Goal: Information Seeking & Learning: Compare options

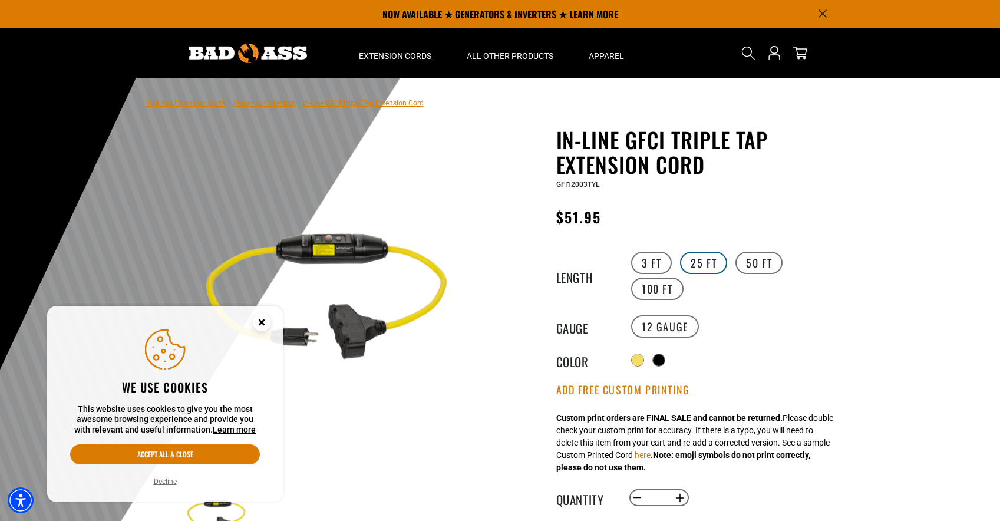
click at [713, 260] on label "25 FT" at bounding box center [703, 263] width 47 height 22
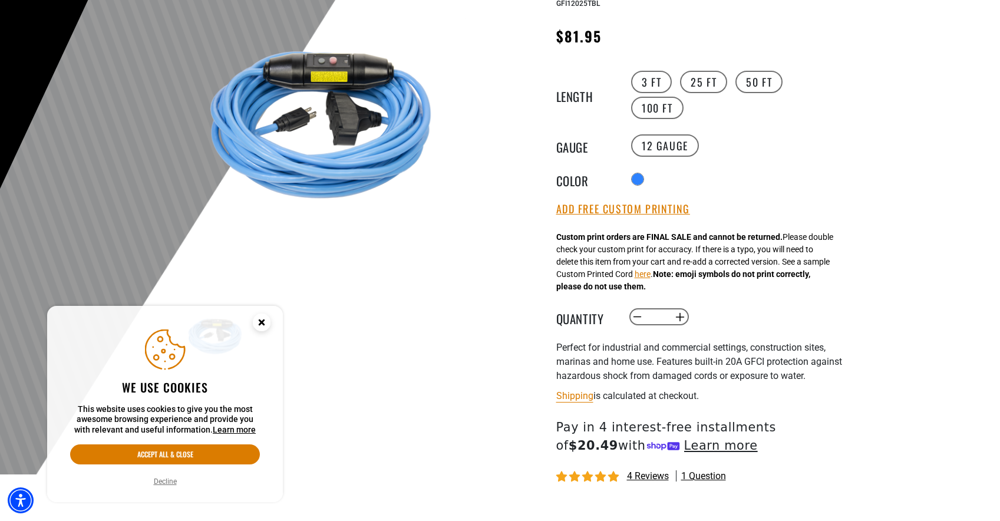
scroll to position [182, 0]
click at [752, 79] on label "50 FT" at bounding box center [759, 81] width 47 height 22
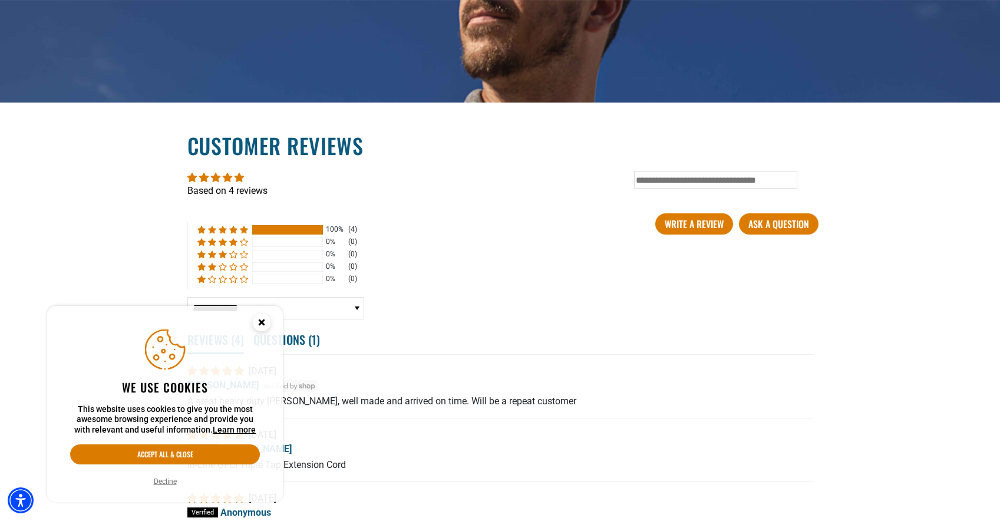
scroll to position [1910, 0]
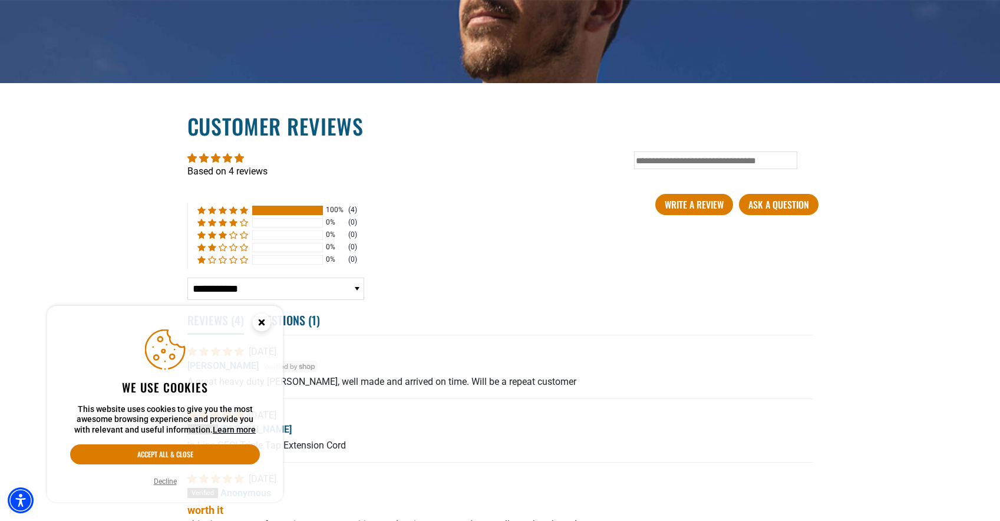
click at [263, 319] on circle "Close this option" at bounding box center [262, 323] width 18 height 18
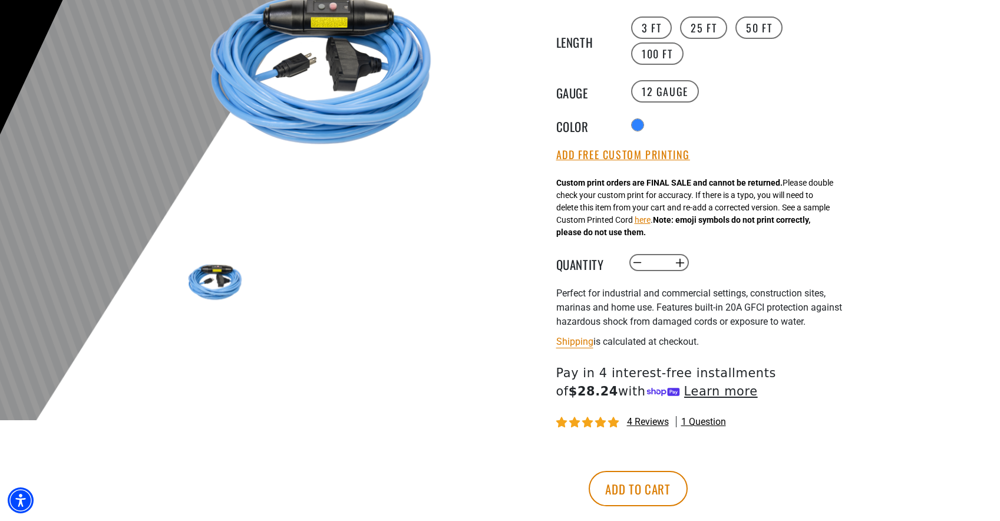
scroll to position [0, 0]
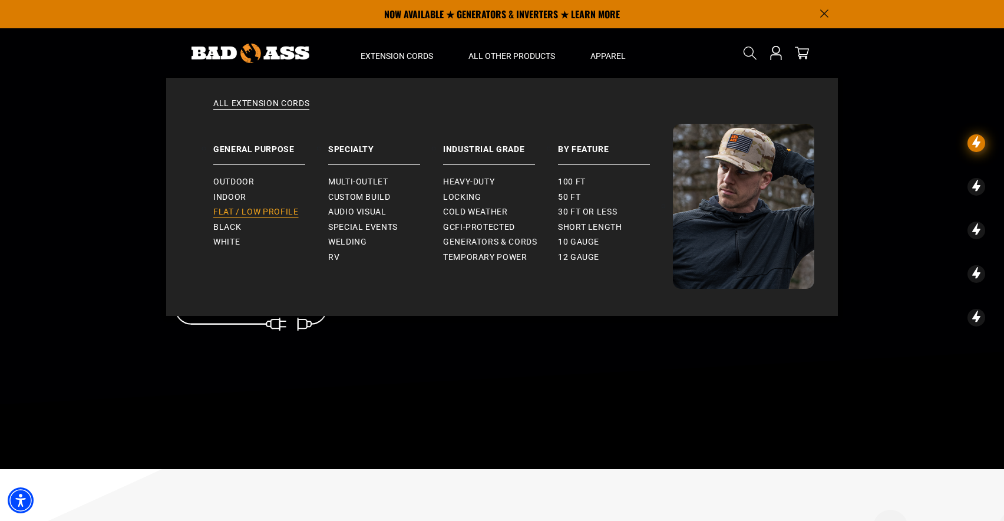
click at [256, 209] on span "Flat / Low Profile" at bounding box center [255, 212] width 85 height 11
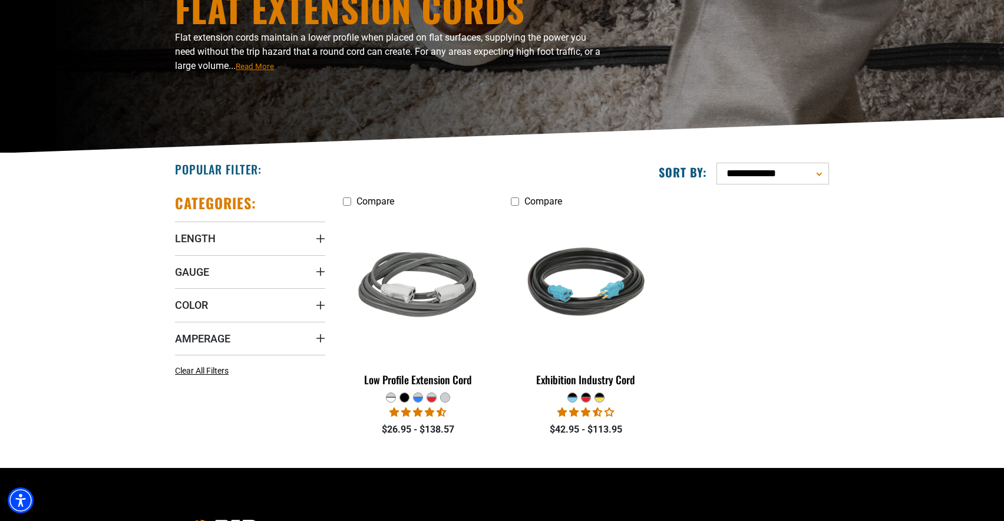
scroll to position [256, 0]
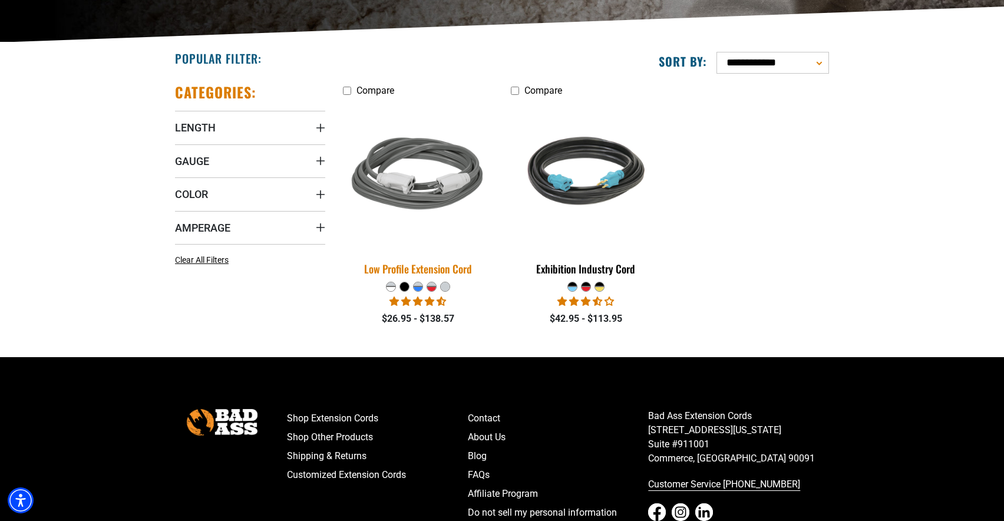
click at [426, 180] on img at bounding box center [418, 175] width 165 height 151
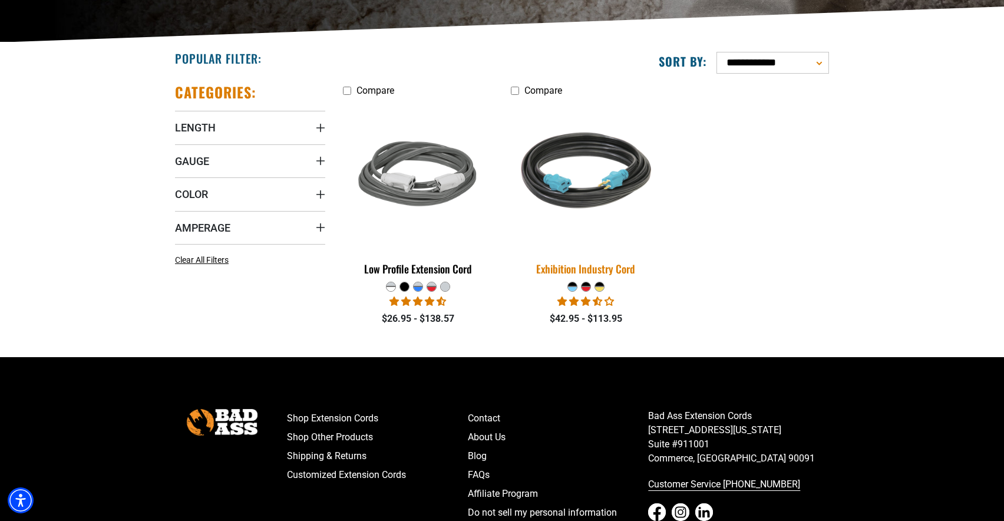
click at [569, 174] on img at bounding box center [585, 175] width 165 height 151
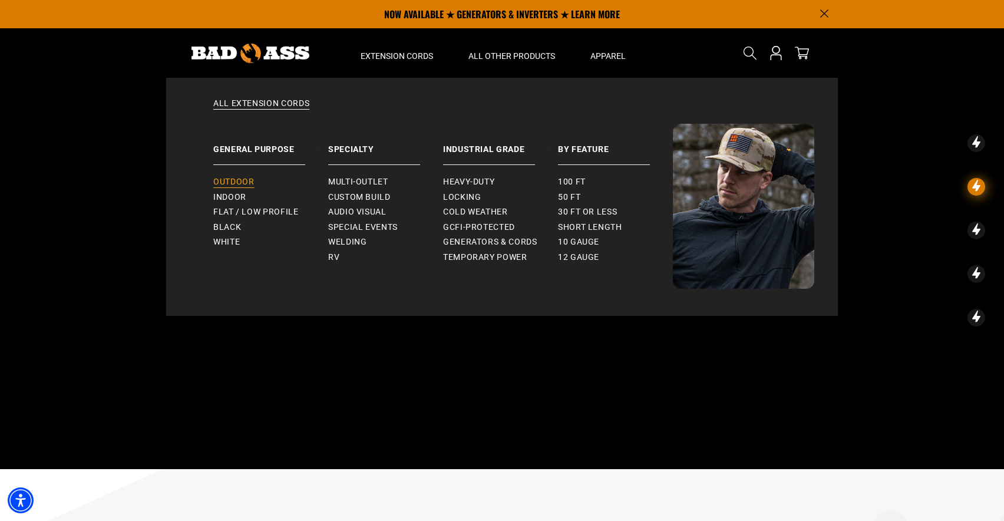
click at [236, 184] on span "Outdoor" at bounding box center [233, 182] width 41 height 11
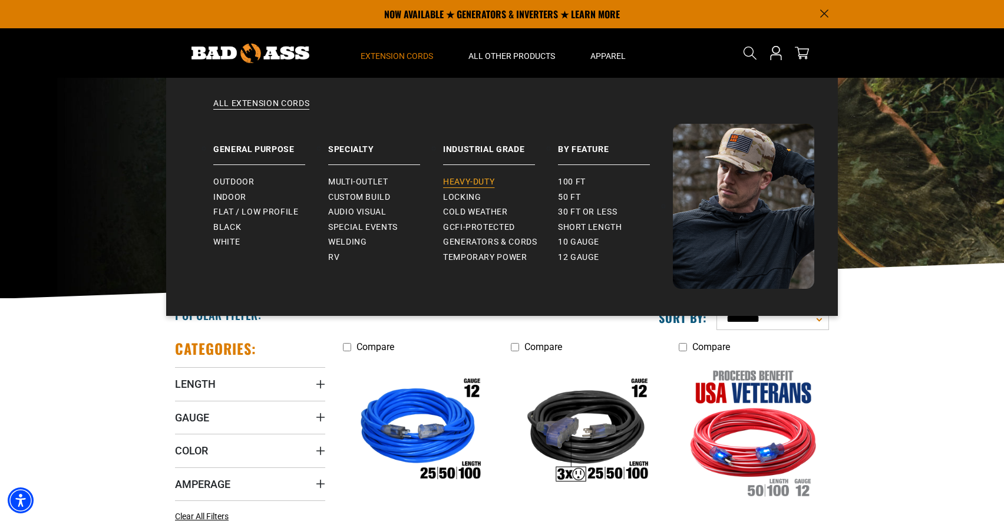
click at [463, 176] on link "Heavy-Duty" at bounding box center [500, 181] width 115 height 15
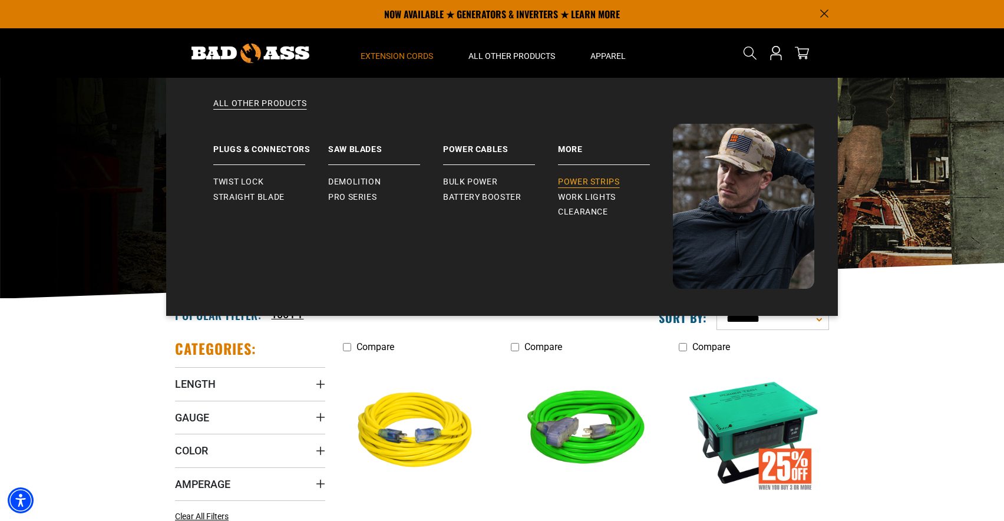
click at [588, 185] on span "Power Strips" at bounding box center [589, 182] width 62 height 11
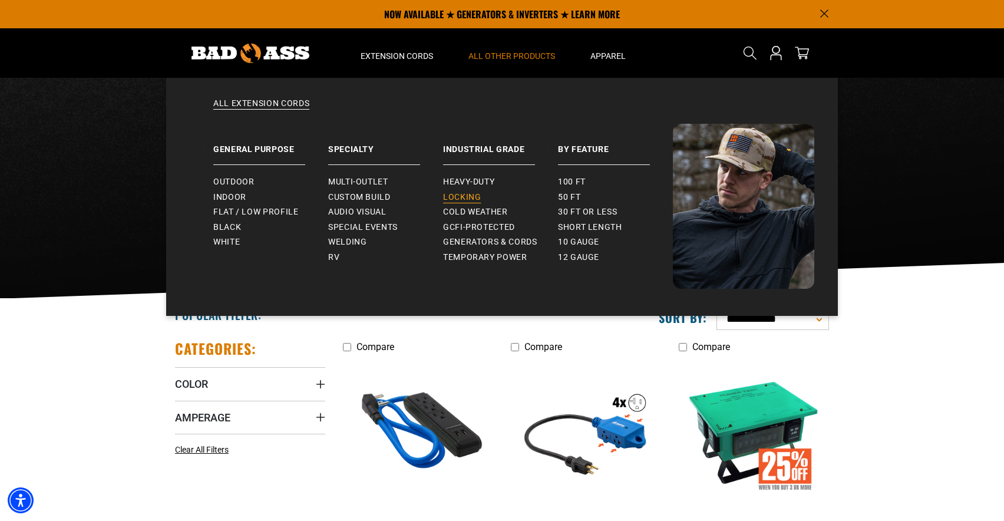
click at [468, 198] on span "Locking" at bounding box center [462, 197] width 38 height 11
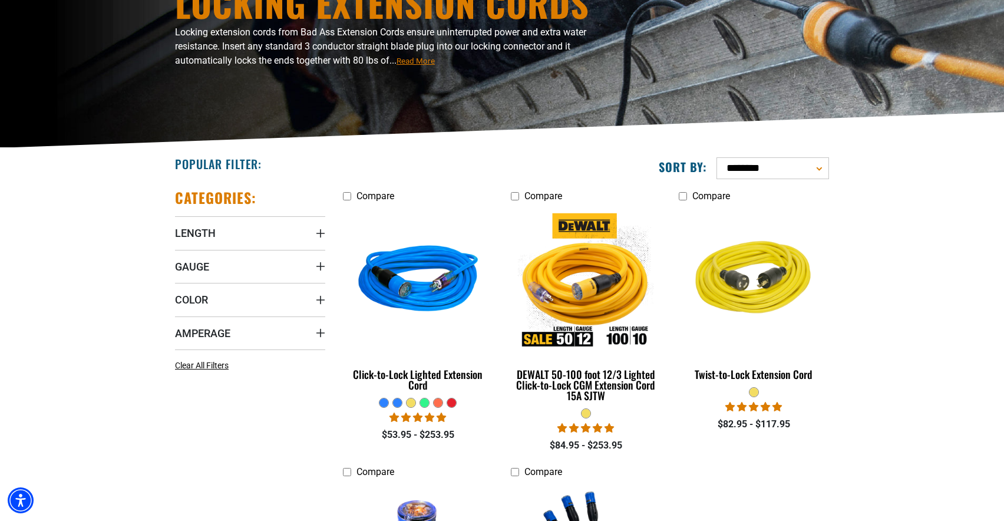
scroll to position [210, 0]
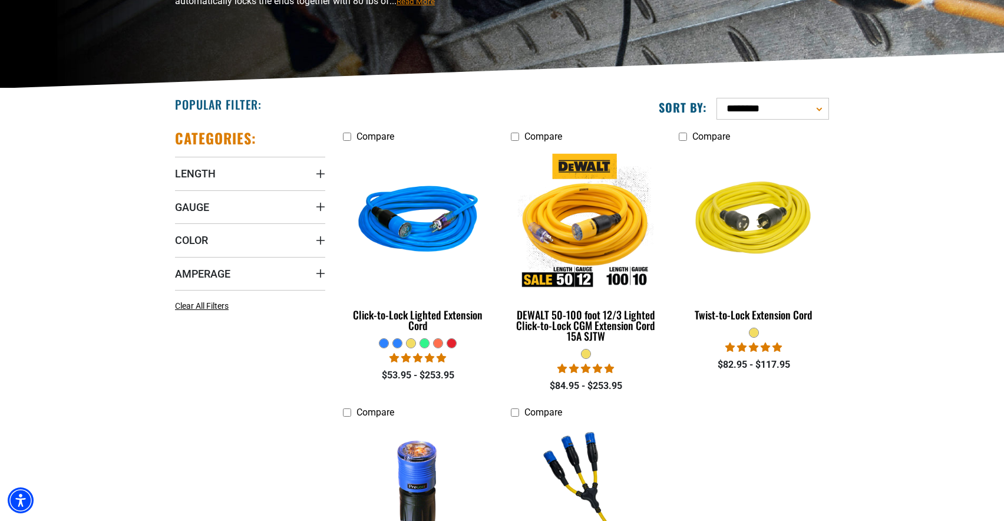
click at [906, 312] on section "**********" at bounding box center [502, 382] width 1004 height 588
